Goal: Task Accomplishment & Management: Manage account settings

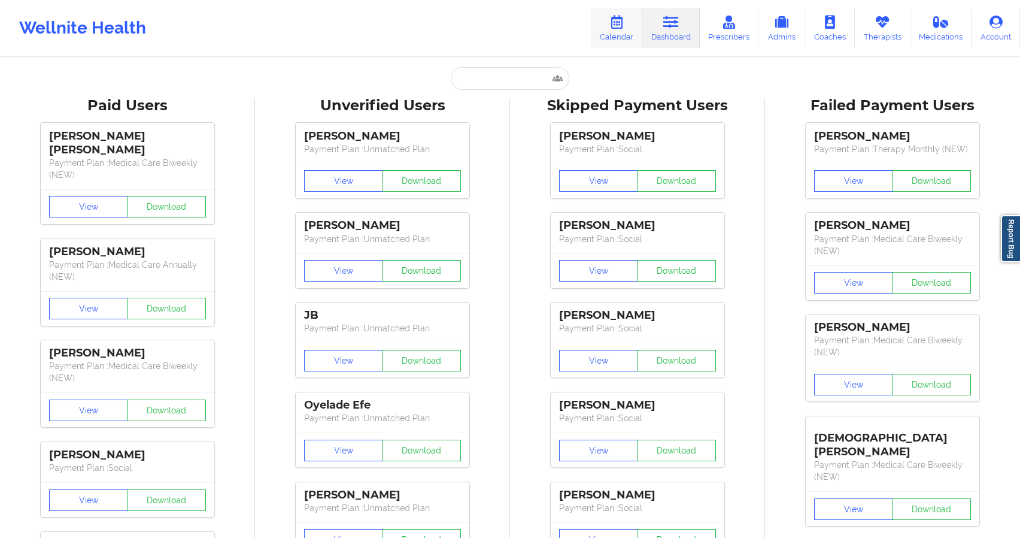
click at [620, 43] on link "Calendar" at bounding box center [616, 28] width 51 height 40
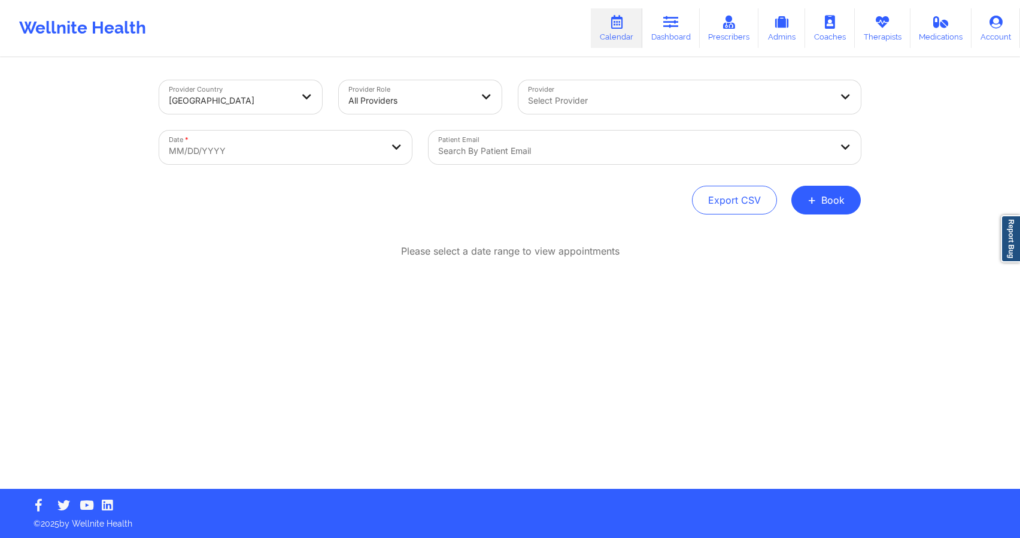
click at [493, 147] on div at bounding box center [634, 151] width 393 height 14
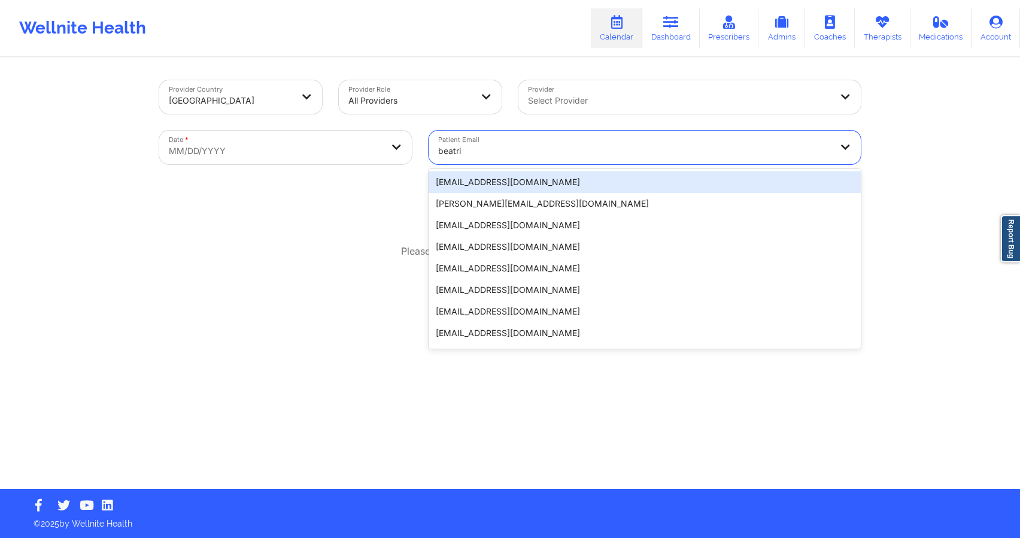
type input "[PERSON_NAME]"
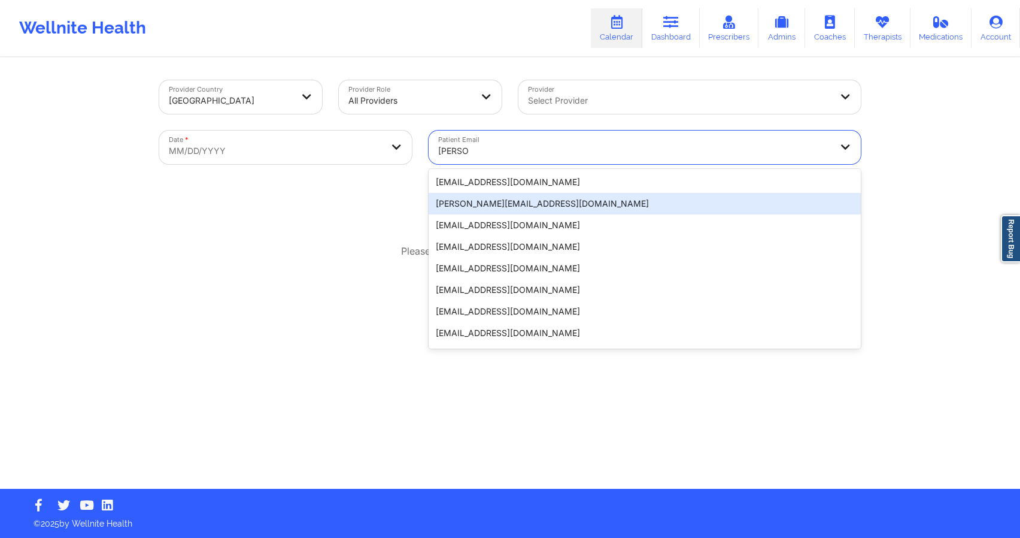
click at [503, 199] on div "[PERSON_NAME][EMAIL_ADDRESS][DOMAIN_NAME]" at bounding box center [645, 204] width 432 height 22
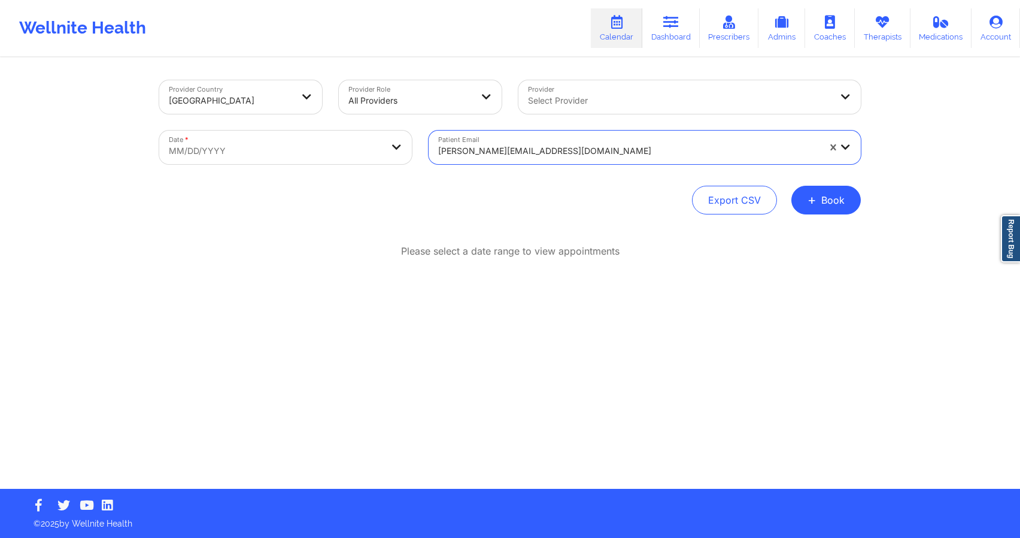
select select "2025-8"
select select "2025-9"
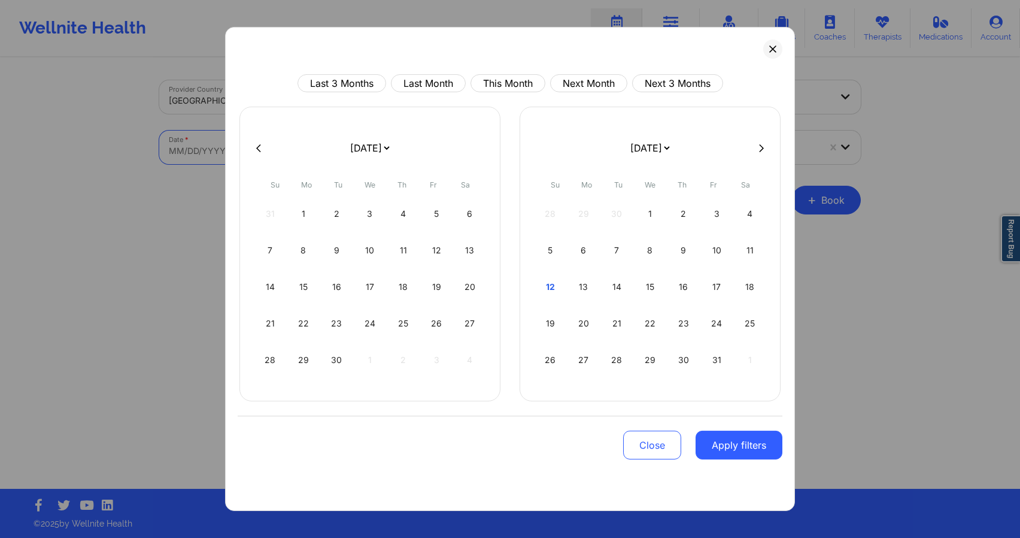
click at [308, 140] on body "Wellnite Health Calendar Dashboard Prescribers Admins Coaches Therapists Medica…" at bounding box center [510, 269] width 1020 height 538
click at [512, 84] on button "This Month" at bounding box center [508, 83] width 75 height 18
select select "2025-9"
select select "2025-10"
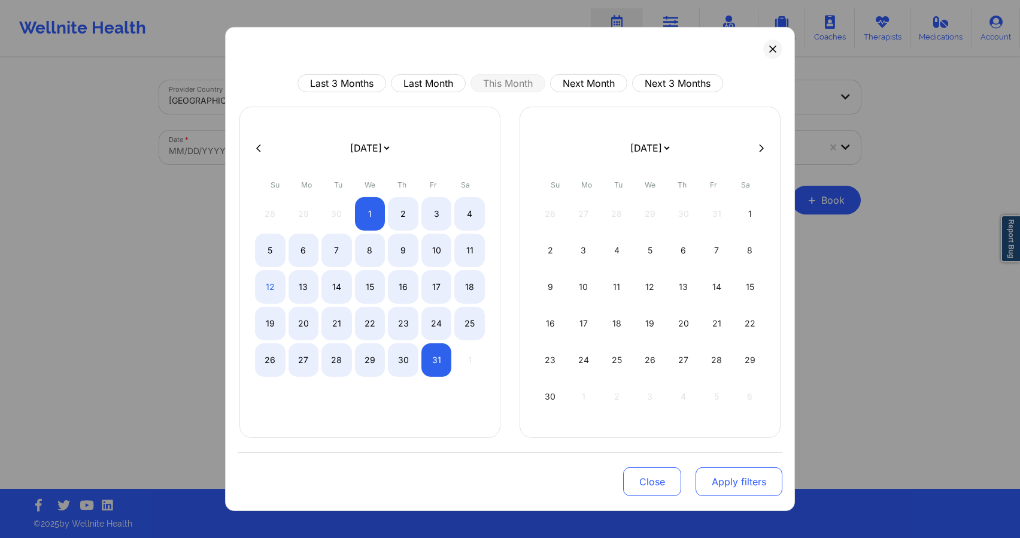
click at [733, 484] on button "Apply filters" at bounding box center [739, 481] width 87 height 29
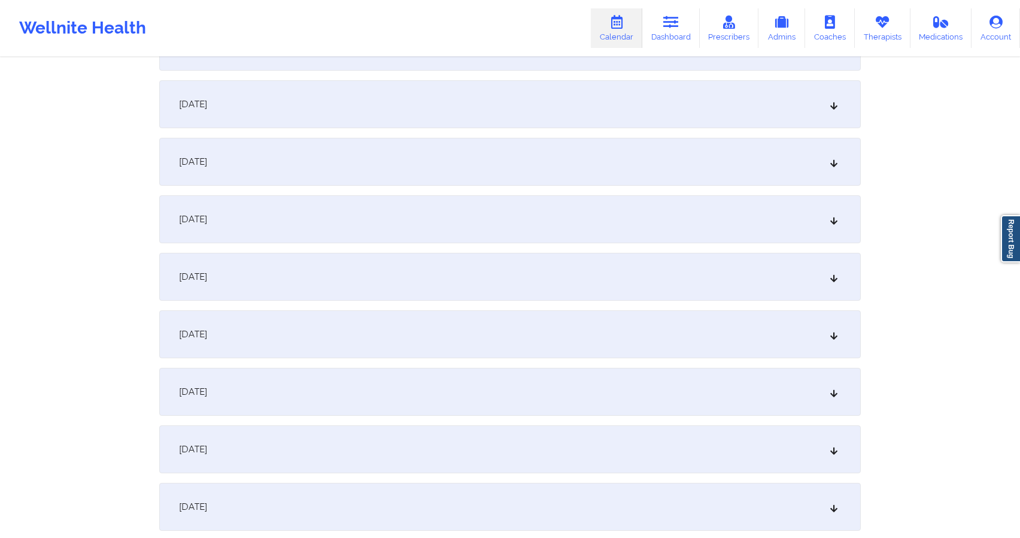
scroll to position [794, 0]
click at [461, 103] on div "[DATE]" at bounding box center [510, 101] width 702 height 48
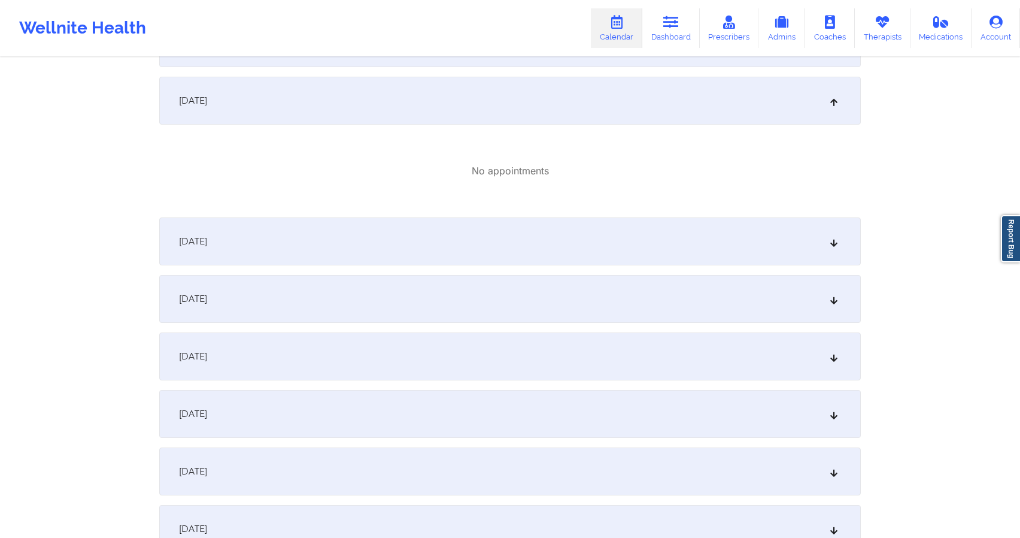
click at [216, 288] on div "[DATE]" at bounding box center [510, 299] width 702 height 48
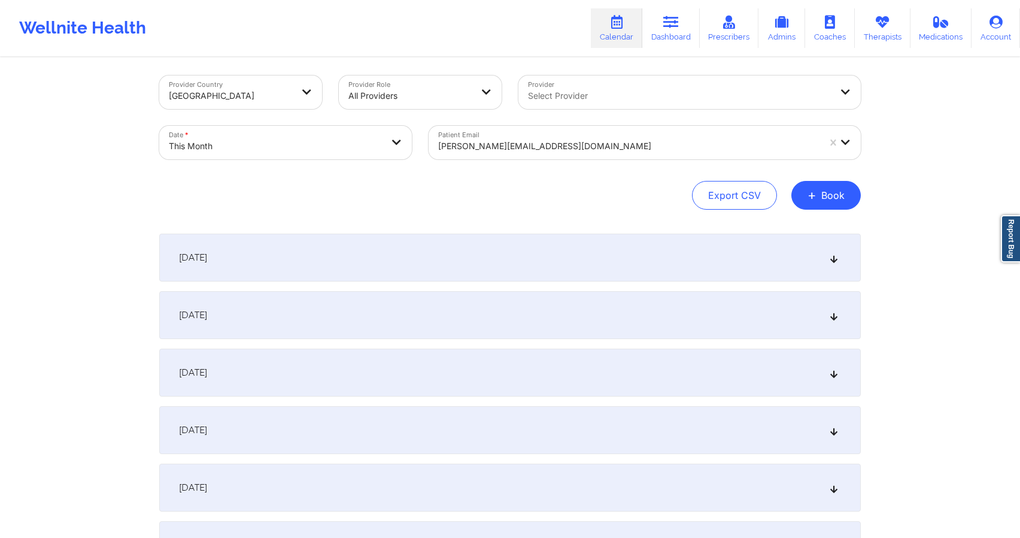
scroll to position [0, 0]
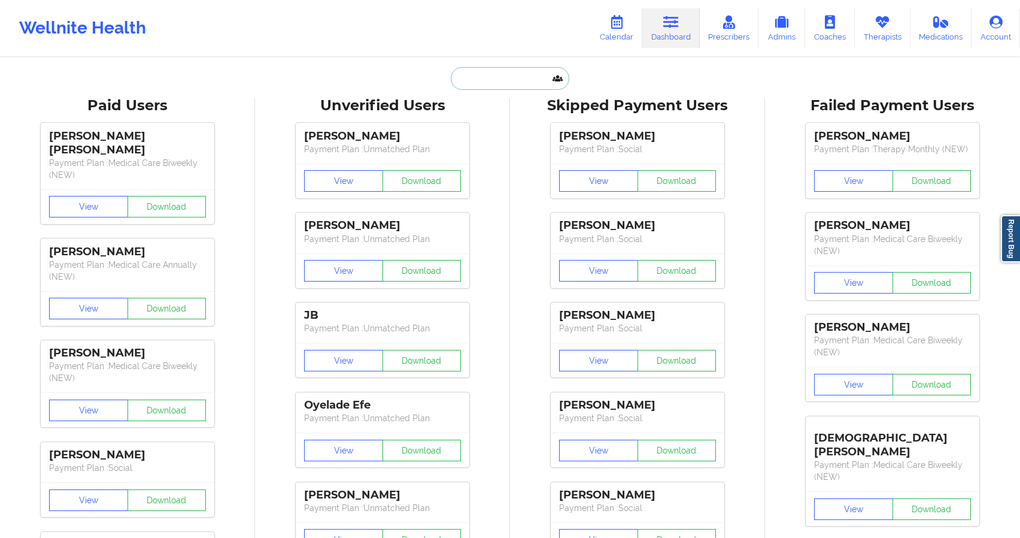
click at [491, 83] on input "text" at bounding box center [510, 78] width 119 height 23
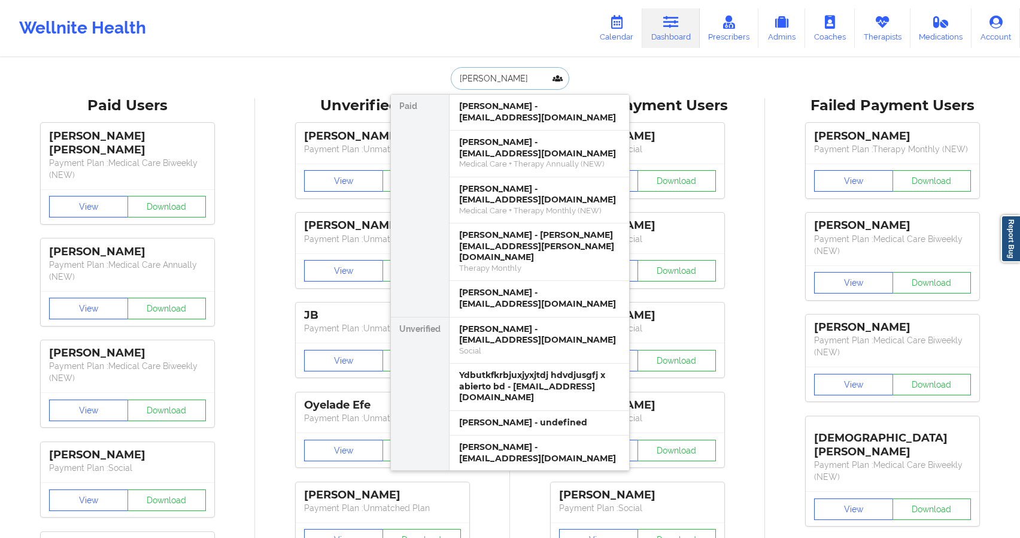
type input "[PERSON_NAME]"
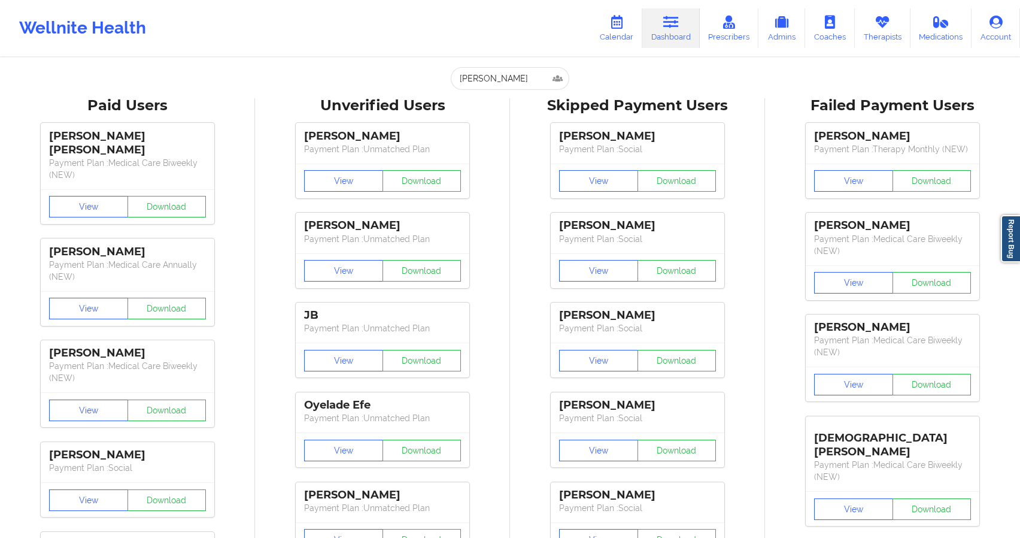
click at [994, 34] on link "Account" at bounding box center [996, 28] width 48 height 40
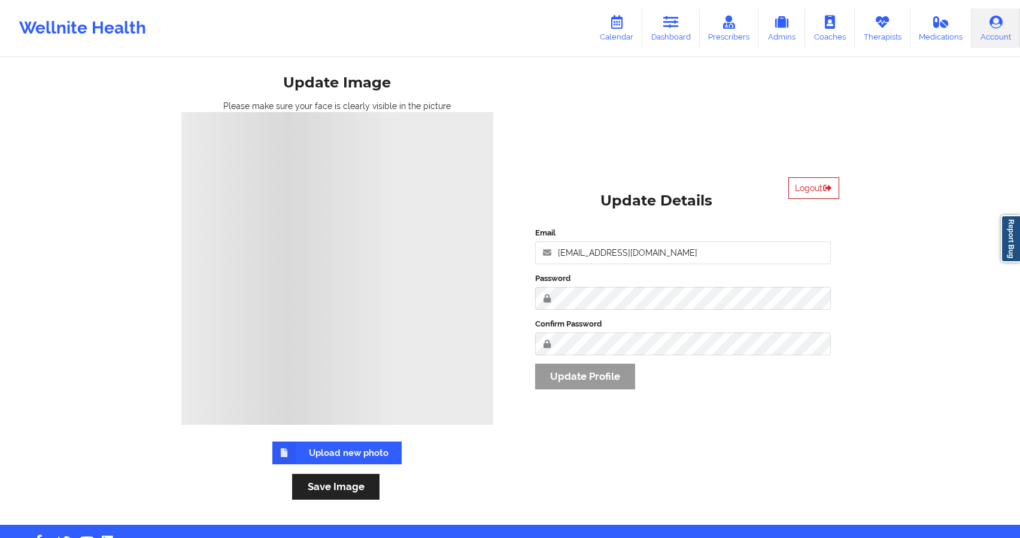
click at [815, 184] on button "Logout" at bounding box center [814, 188] width 51 height 22
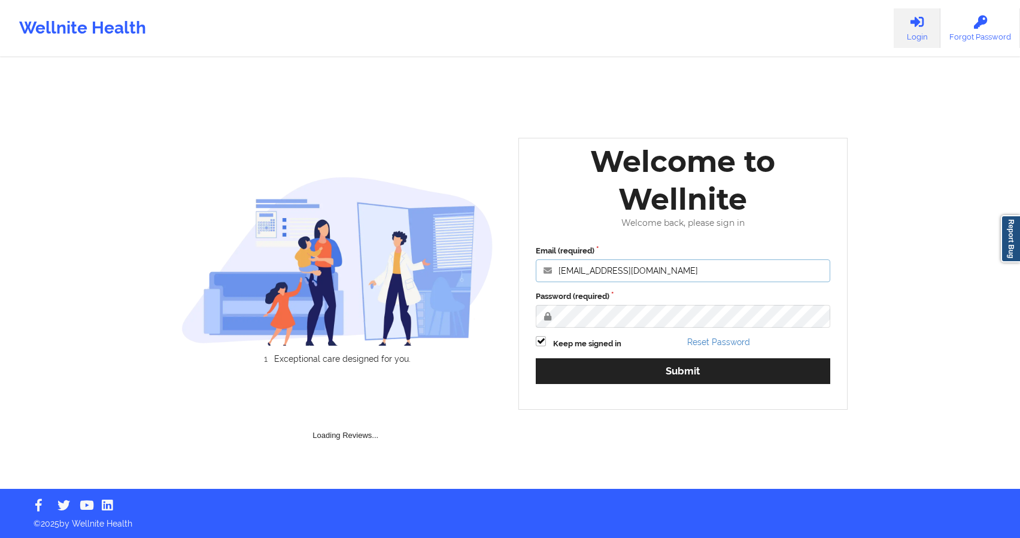
click at [593, 272] on input "elisa.swan@wellnite.com" at bounding box center [683, 270] width 295 height 23
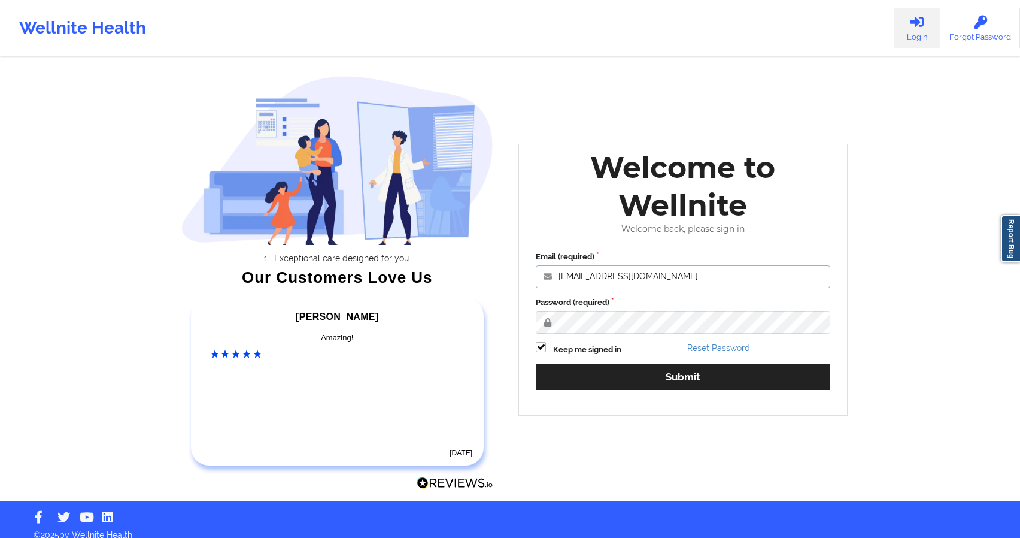
click at [593, 272] on input "elisa.swan@wellnite.com" at bounding box center [683, 276] width 295 height 23
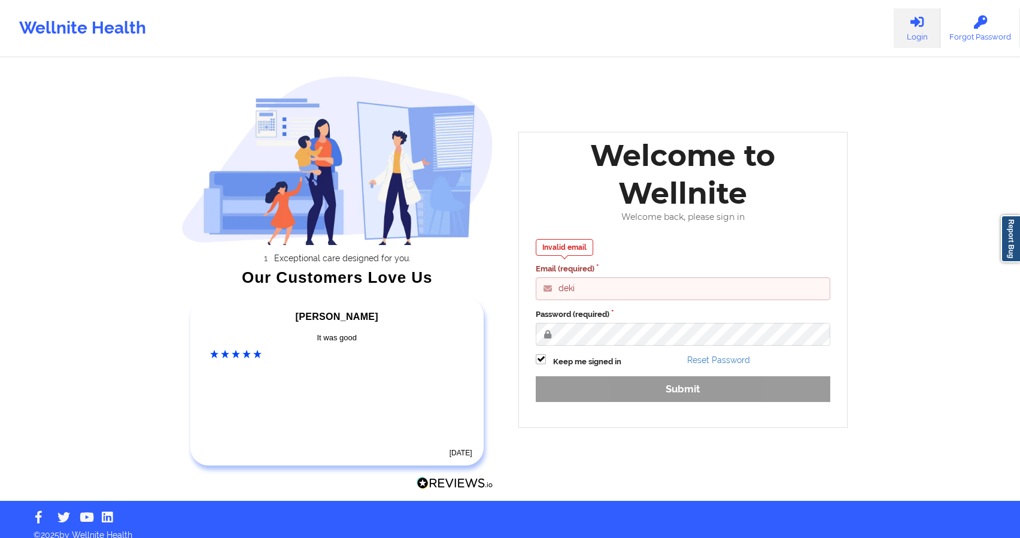
type input "deki"
